Goal: Information Seeking & Learning: Find contact information

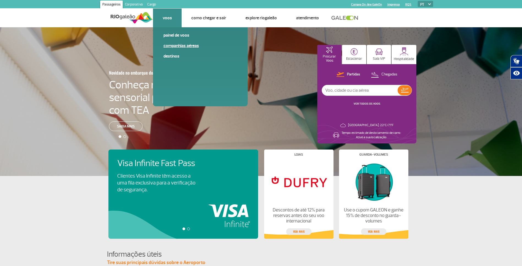
click at [172, 45] on link "Companhias Aéreas" at bounding box center [200, 46] width 74 height 6
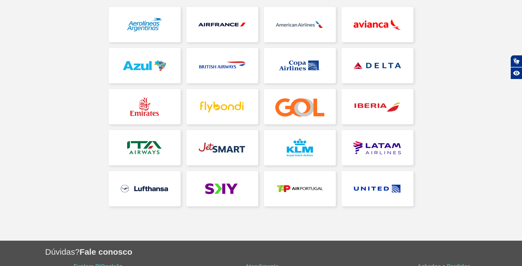
scroll to position [80, 0]
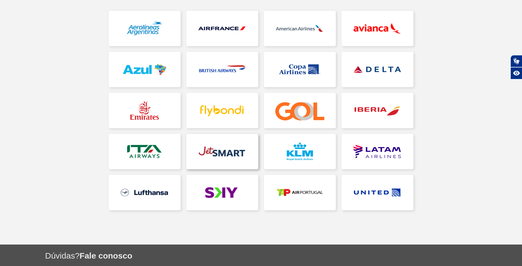
click at [233, 151] on link at bounding box center [222, 151] width 72 height 35
click at [214, 150] on link at bounding box center [222, 151] width 72 height 35
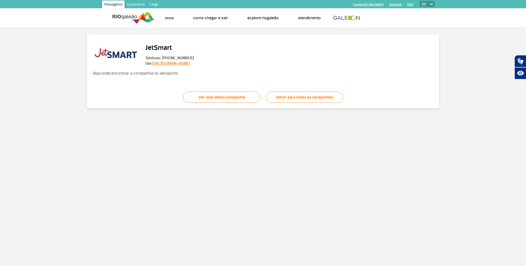
click at [175, 64] on link "https://jetsmart.com/br/pt/" at bounding box center [171, 63] width 38 height 5
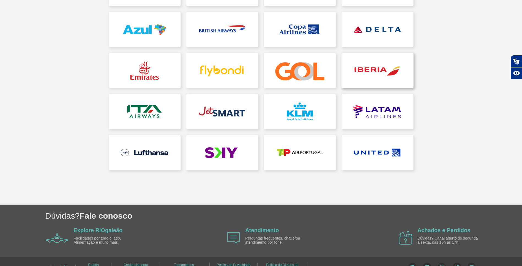
scroll to position [80, 0]
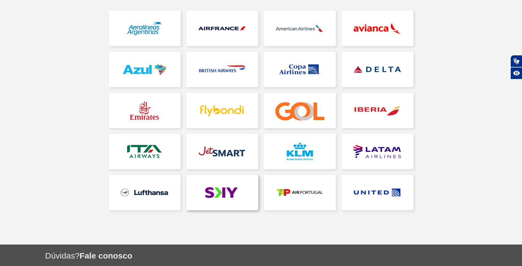
click at [221, 191] on link at bounding box center [222, 192] width 72 height 35
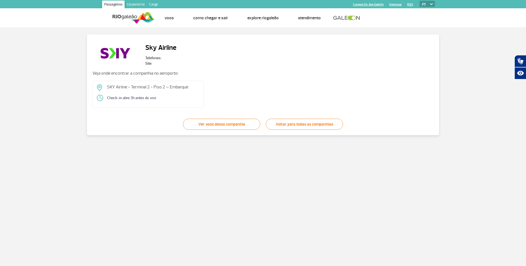
click at [101, 97] on img at bounding box center [100, 98] width 6 height 6
click at [123, 97] on span "Check-in abre 3h antes do voo" at bounding box center [131, 98] width 49 height 6
click at [119, 73] on p "Veja onde encontrar a companhia no aeroporto:" at bounding box center [262, 73] width 341 height 6
click at [158, 77] on div "Veja onde encontrar a companhia no aeroporto: SKY Airline - Terminal 2 - Piso 2…" at bounding box center [262, 88] width 341 height 37
click at [164, 47] on h2 "Sky Airline" at bounding box center [160, 47] width 31 height 15
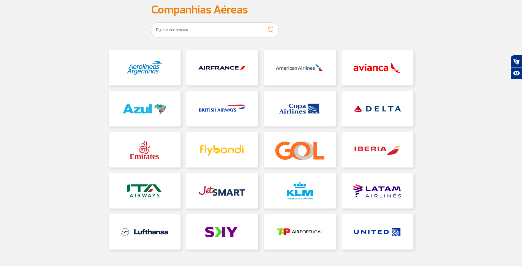
scroll to position [40, 0]
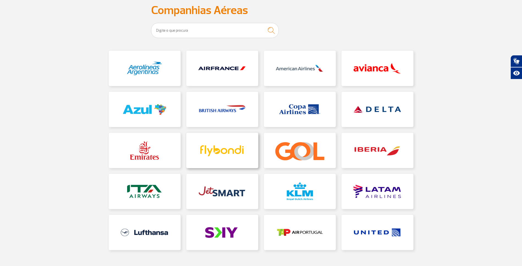
click at [228, 150] on link at bounding box center [222, 150] width 72 height 35
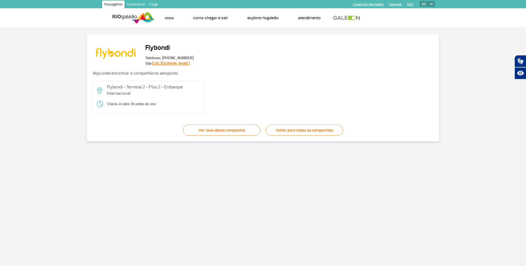
click at [190, 64] on link "https://flybondi.com/gl/marketbr" at bounding box center [171, 63] width 38 height 5
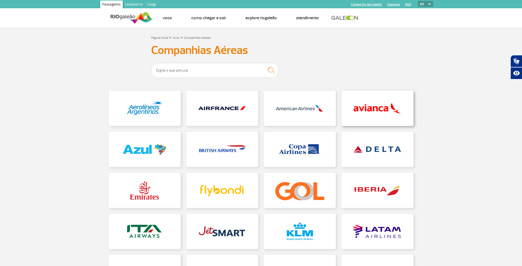
click at [363, 111] on link at bounding box center [377, 107] width 72 height 35
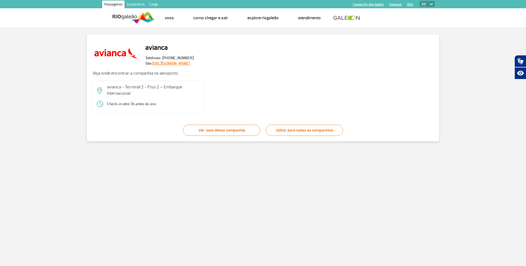
click at [173, 62] on link "https://www.avianca.com/pt_br" at bounding box center [171, 63] width 38 height 5
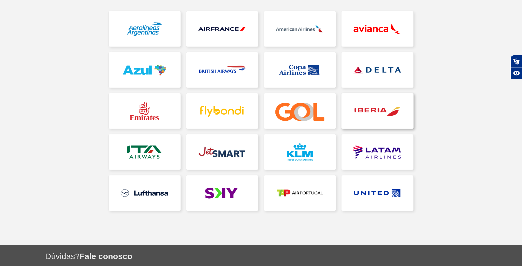
scroll to position [80, 0]
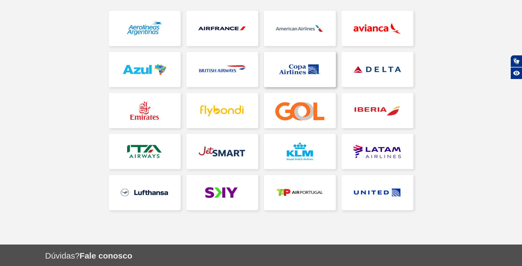
click at [297, 67] on link at bounding box center [300, 69] width 72 height 35
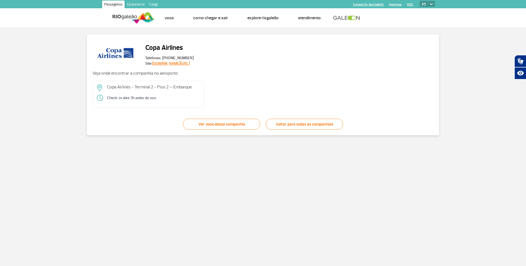
click at [177, 64] on link "[DOMAIN_NAME][URL]" at bounding box center [171, 63] width 38 height 5
click at [164, 62] on link "[DOMAIN_NAME][URL]" at bounding box center [171, 63] width 38 height 5
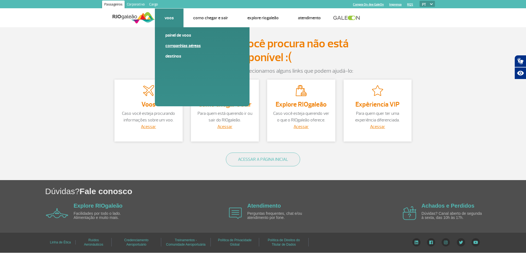
click at [175, 46] on link "Companhias Aéreas" at bounding box center [202, 46] width 74 height 6
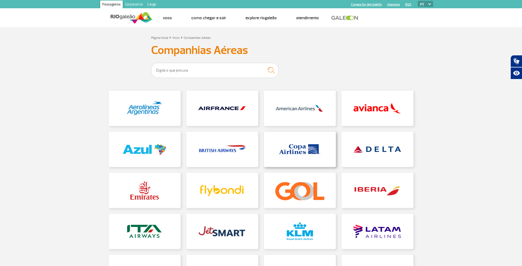
click at [301, 144] on link at bounding box center [300, 148] width 72 height 35
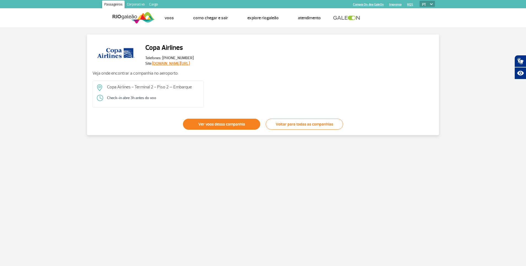
click at [200, 124] on link "Ver voos dessa companhia" at bounding box center [221, 124] width 77 height 11
click at [176, 64] on link "[DOMAIN_NAME][URL]" at bounding box center [171, 63] width 38 height 5
